Goal: Information Seeking & Learning: Learn about a topic

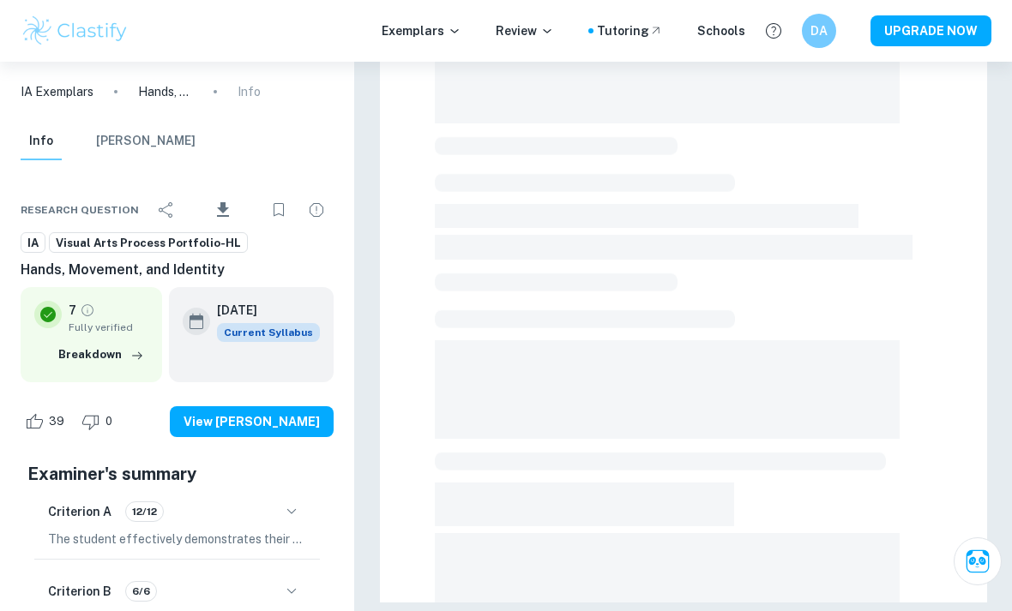
scroll to position [327, 0]
click at [444, 24] on p "Exemplars" at bounding box center [422, 30] width 80 height 19
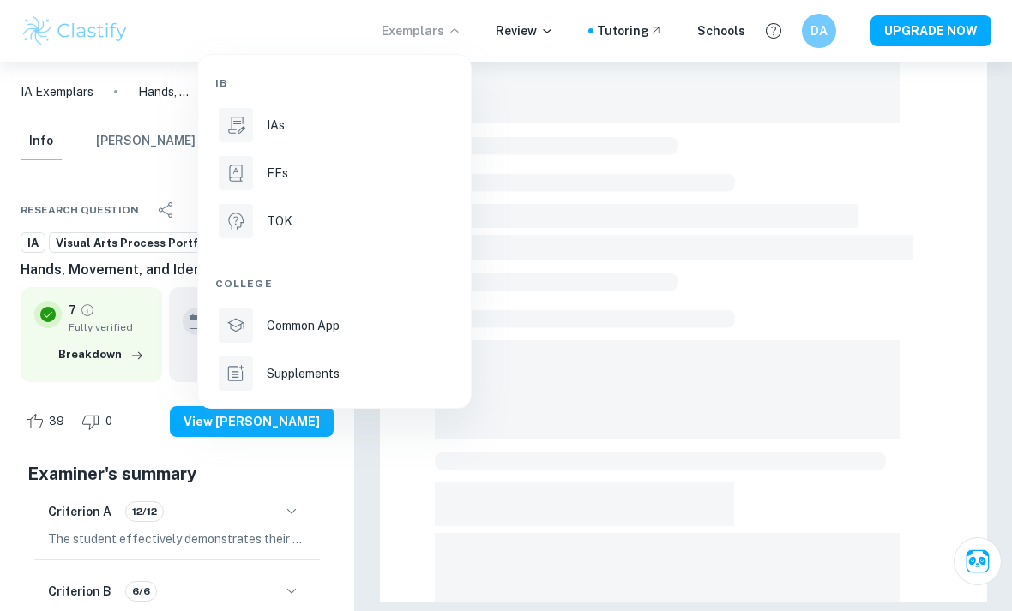
click at [287, 225] on p "TOK" at bounding box center [280, 221] width 26 height 19
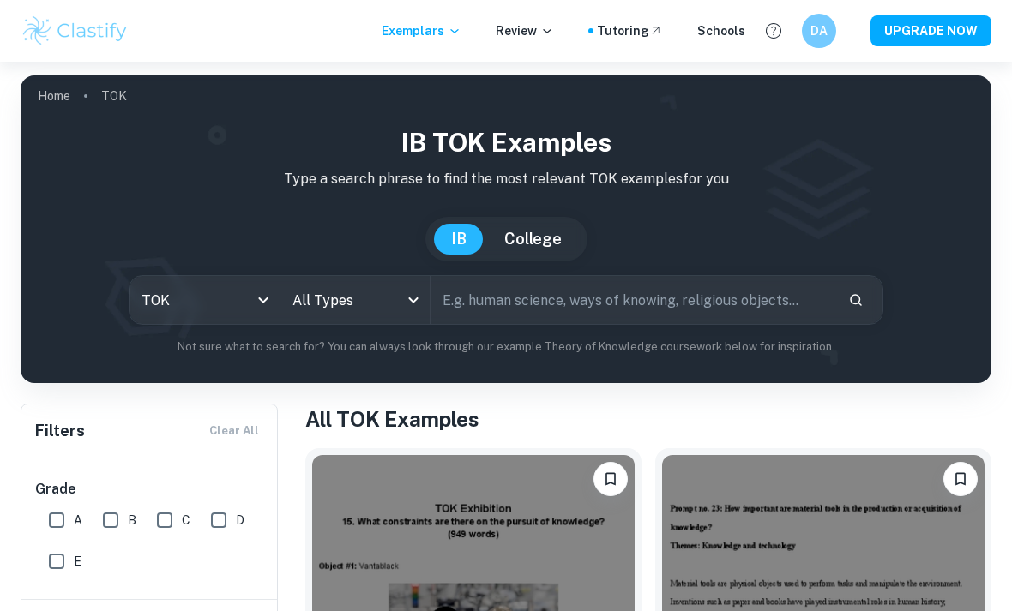
click at [381, 301] on body "We value your privacy We use cookies to enhance your browsing experience, serve…" at bounding box center [506, 367] width 1012 height 611
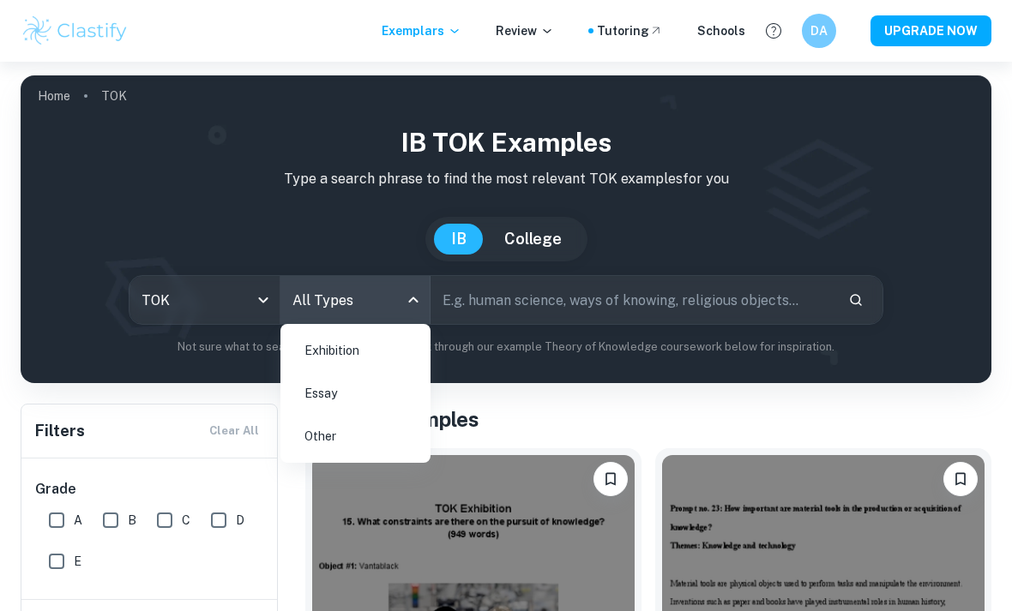
click at [344, 400] on li "Essay" at bounding box center [355, 393] width 136 height 39
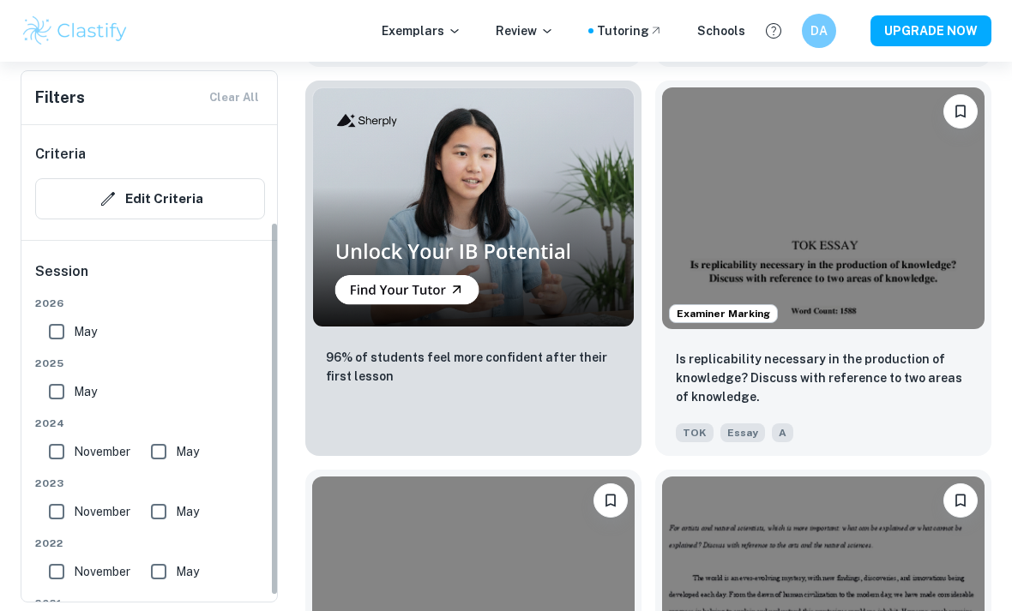
scroll to position [150, 0]
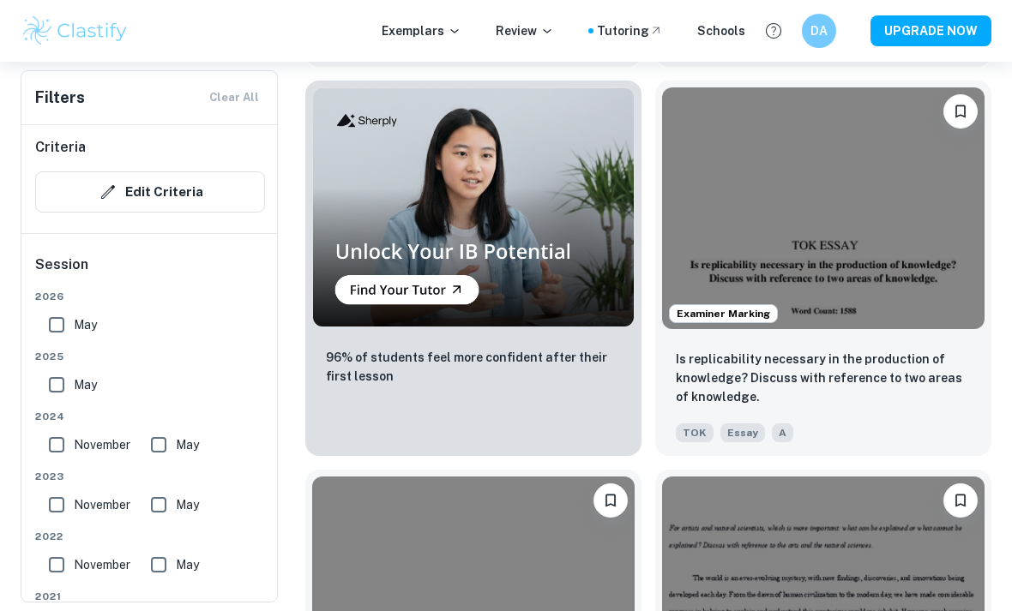
click at [67, 328] on input "May" at bounding box center [56, 325] width 34 height 34
checkbox input "true"
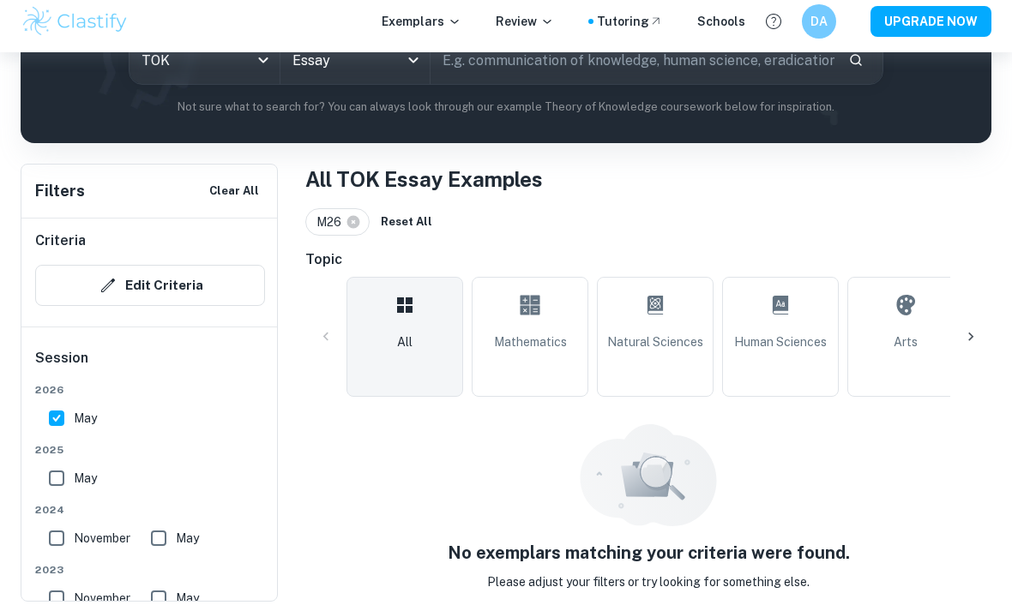
scroll to position [210, 0]
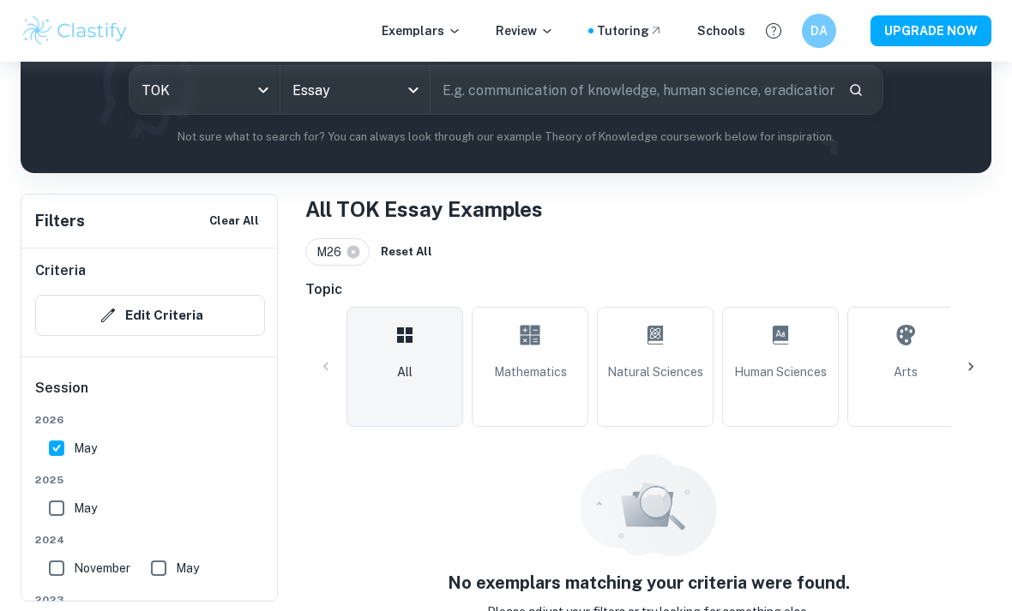
click at [71, 503] on input "May" at bounding box center [56, 508] width 34 height 34
checkbox input "true"
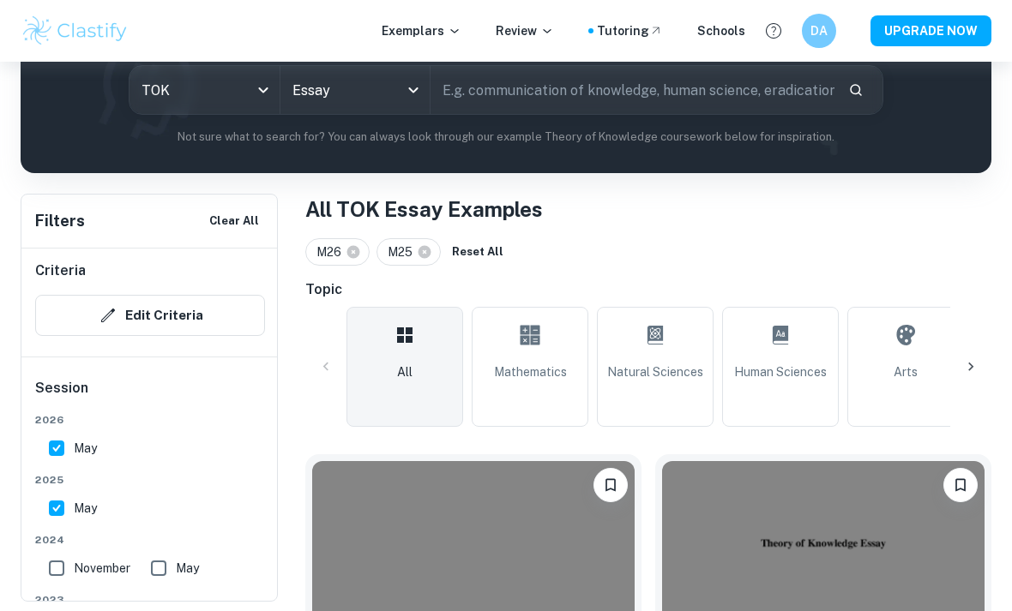
click at [73, 448] on input "May" at bounding box center [56, 448] width 34 height 34
checkbox input "false"
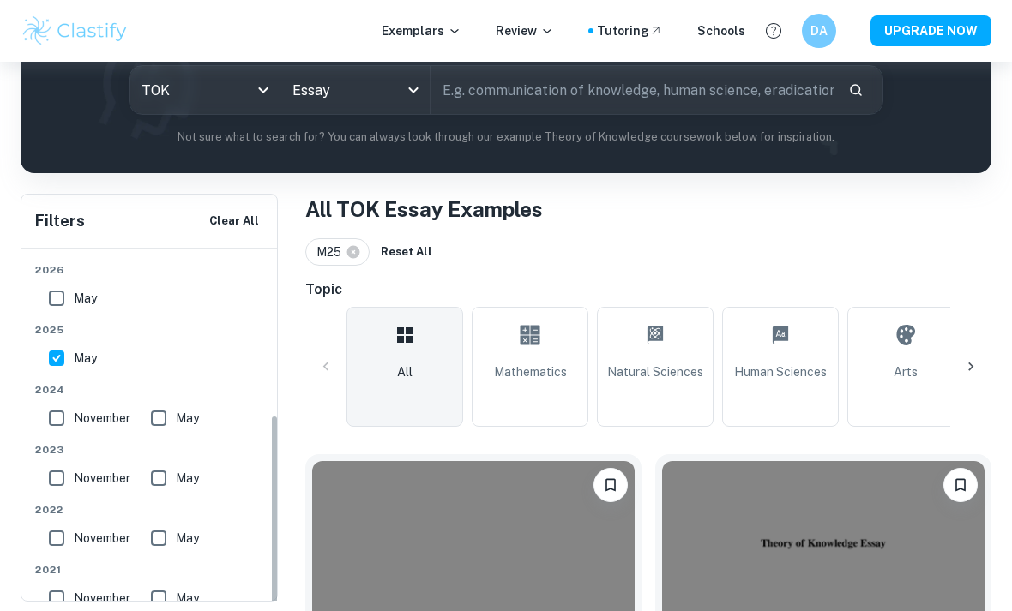
scroll to position [310, 0]
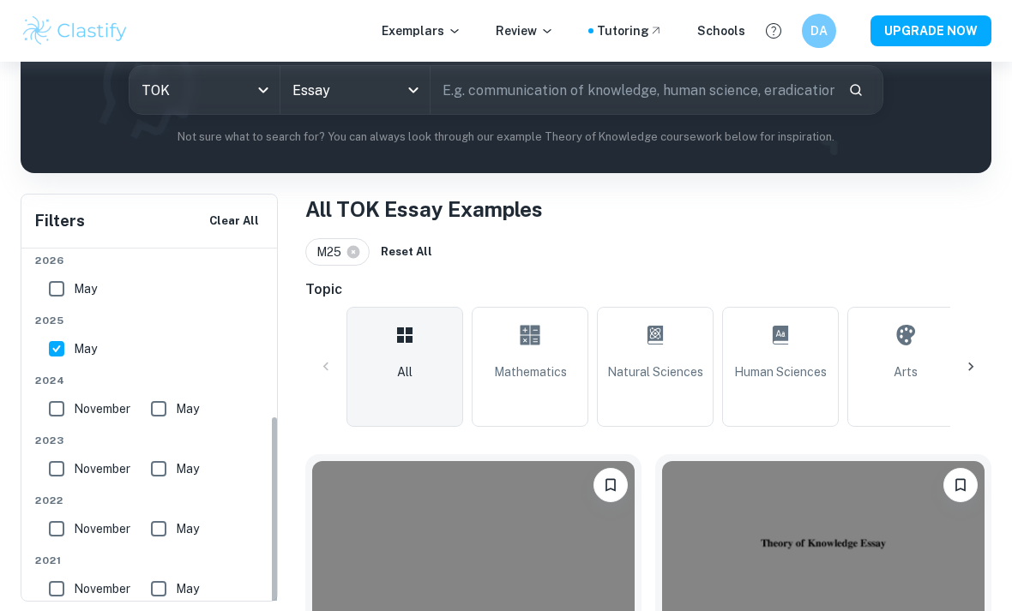
click at [173, 401] on input "May" at bounding box center [159, 409] width 34 height 34
checkbox input "true"
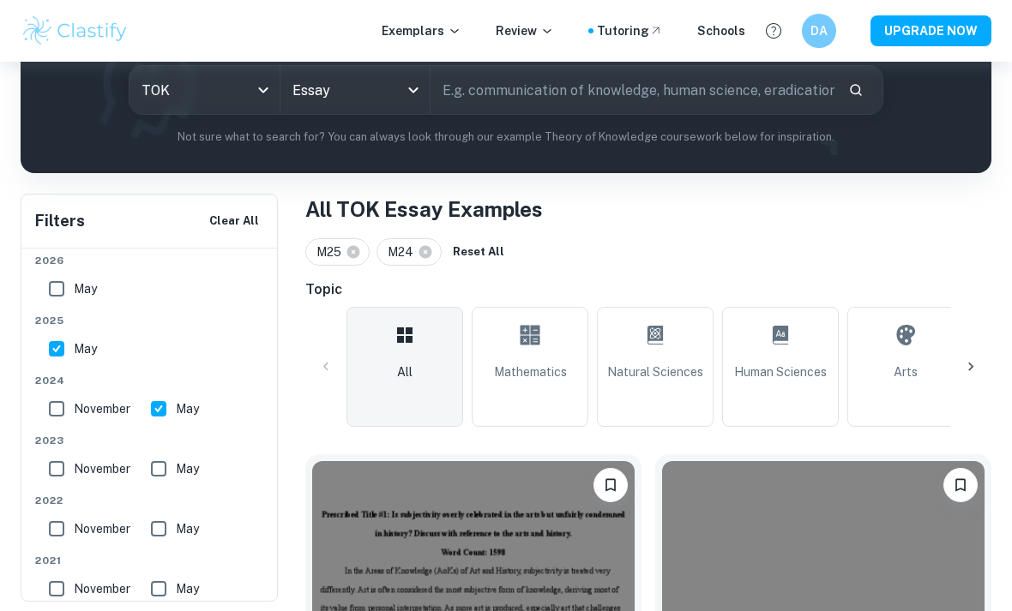
click at [249, 232] on button "Clear All" at bounding box center [234, 221] width 58 height 26
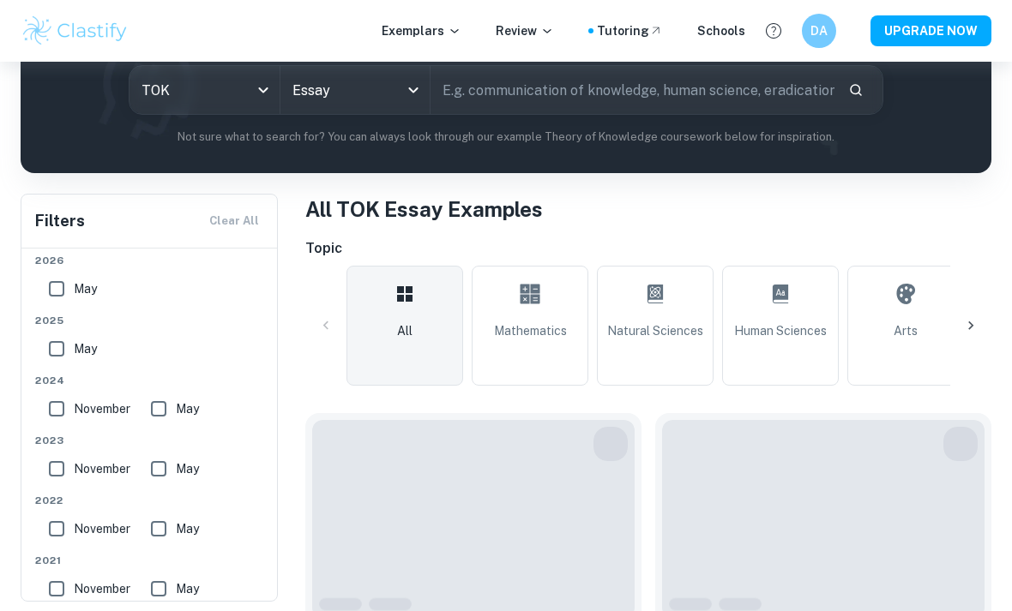
checkbox input "false"
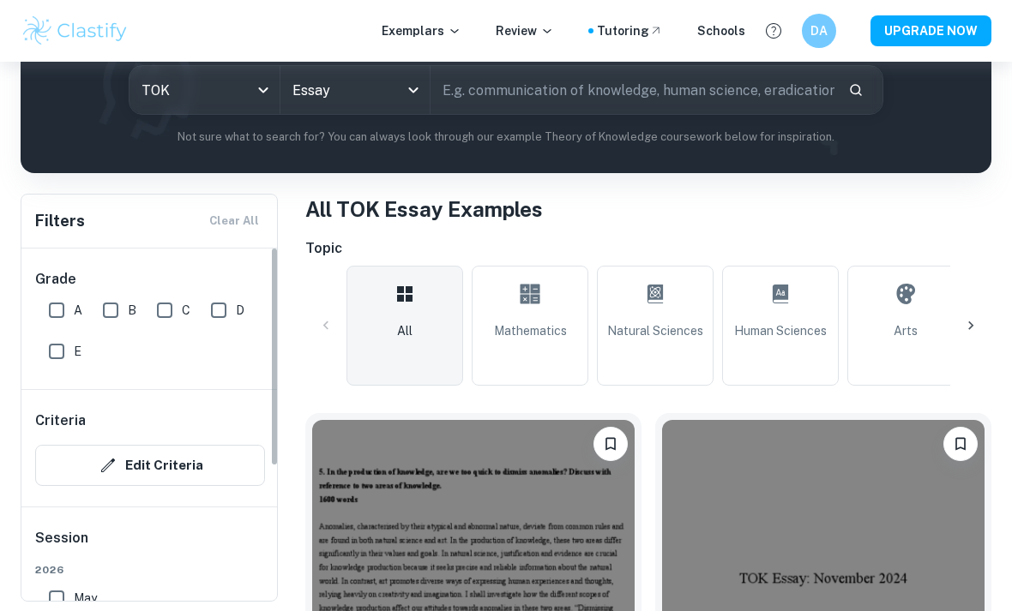
scroll to position [0, 0]
click at [52, 298] on input "A" at bounding box center [56, 310] width 34 height 34
checkbox input "true"
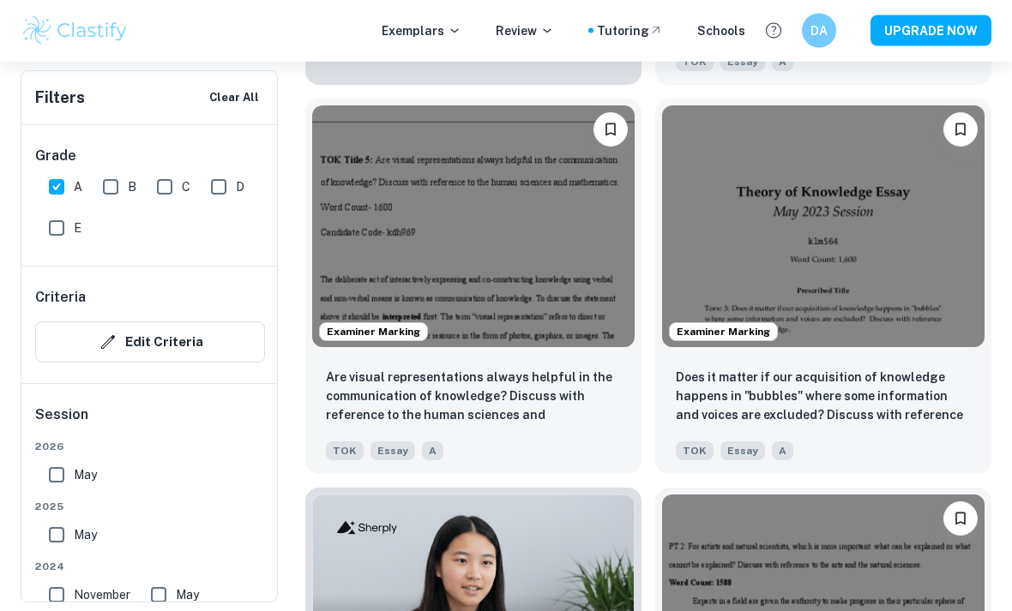
scroll to position [4460, 0]
click at [467, 257] on img at bounding box center [473, 226] width 322 height 242
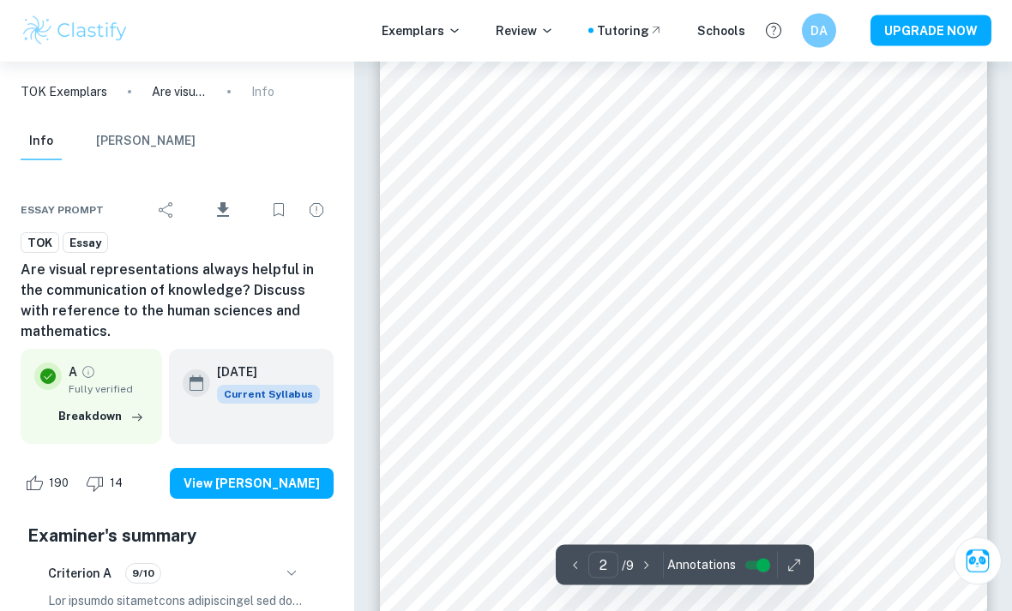
scroll to position [1271, 0]
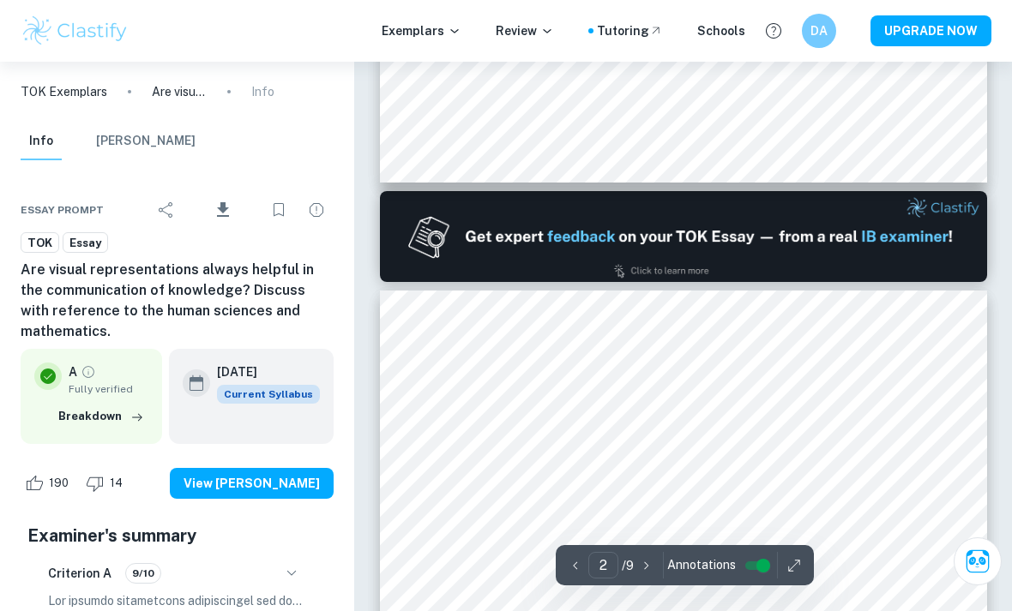
type input "1"
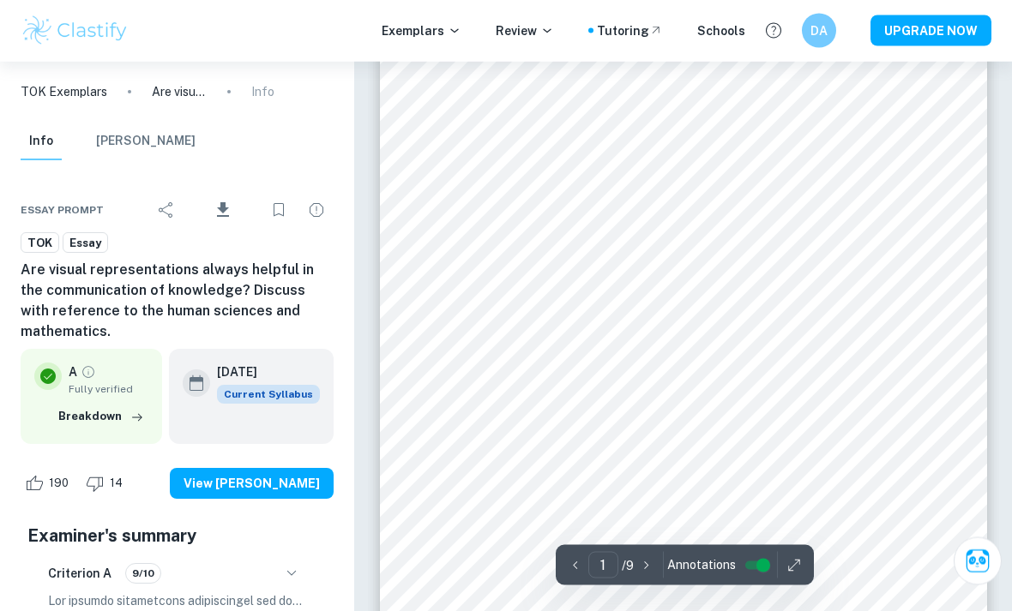
scroll to position [72, 0]
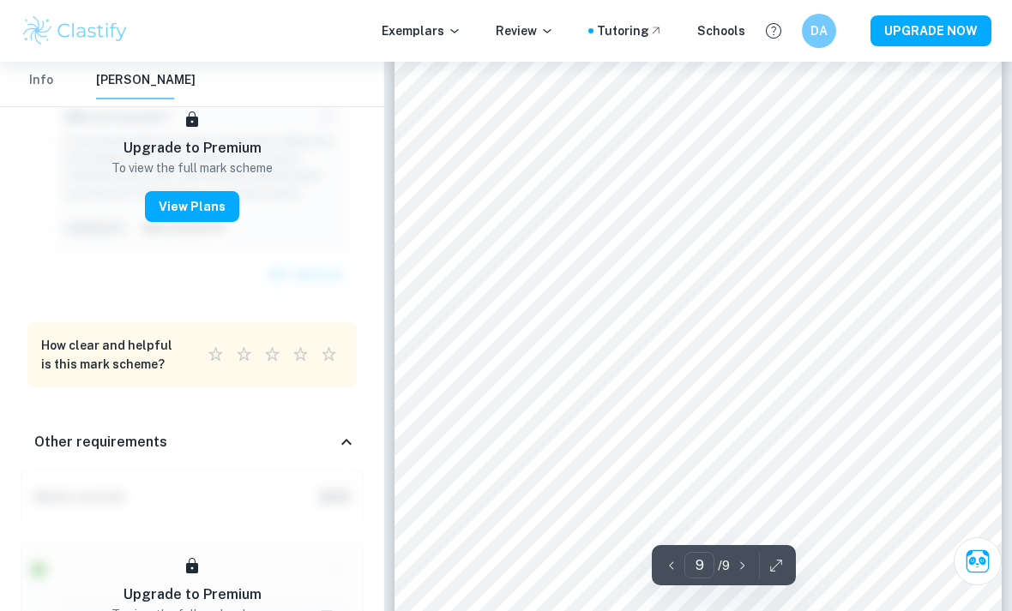
scroll to position [7524, 0]
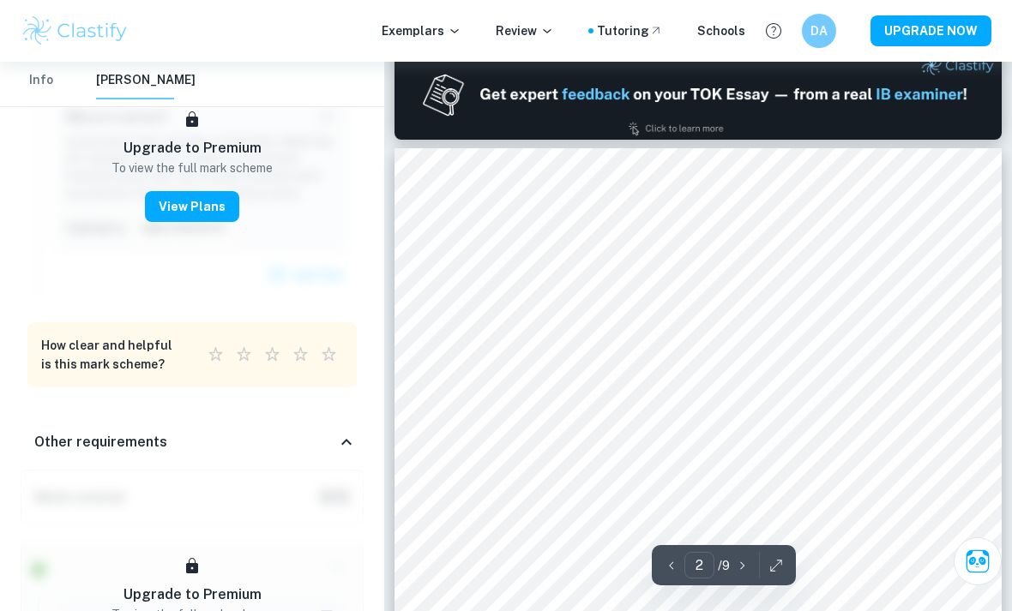
type input "1"
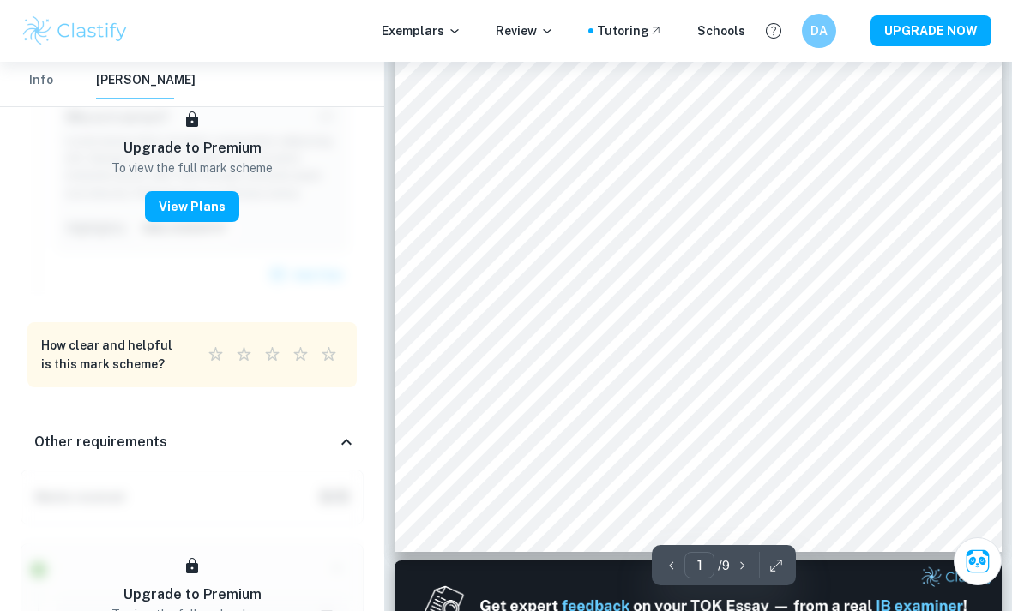
scroll to position [352, 0]
